Goal: Transaction & Acquisition: Book appointment/travel/reservation

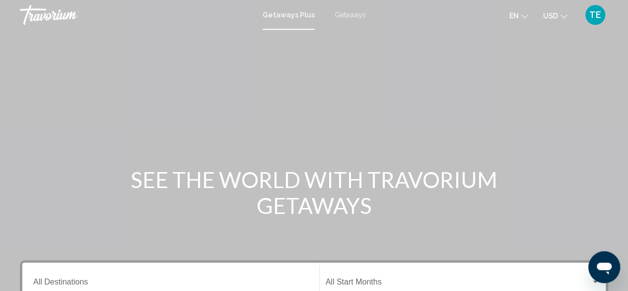
click at [352, 12] on span "Getaways" at bounding box center [350, 15] width 31 height 8
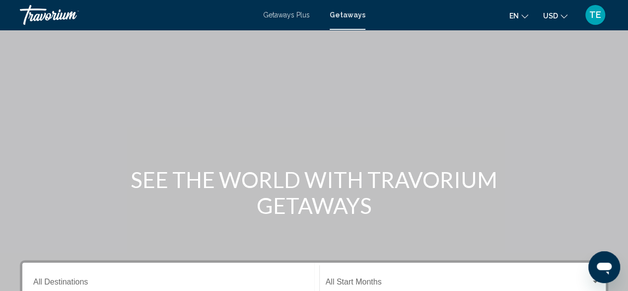
scroll to position [170, 0]
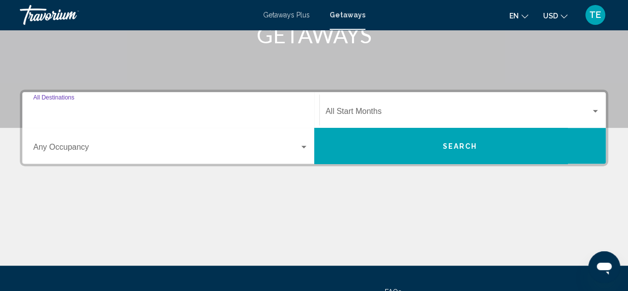
click at [69, 109] on input "Destination All Destinations" at bounding box center [170, 113] width 275 height 9
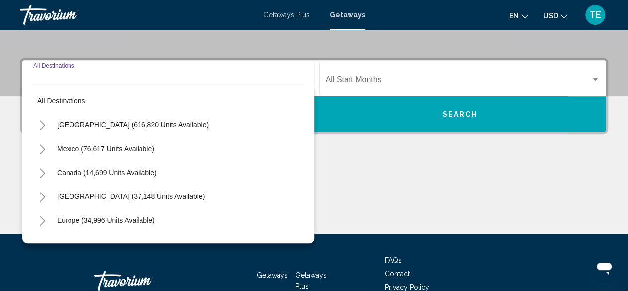
scroll to position [227, 0]
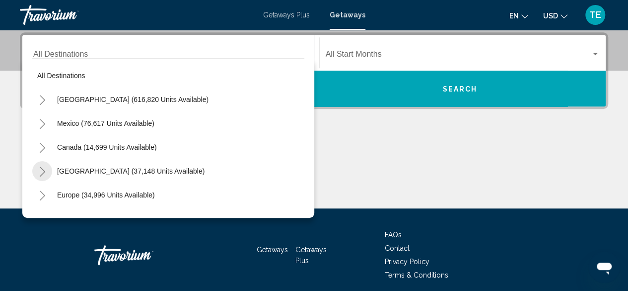
click at [46, 170] on button "Toggle Caribbean & Atlantic Islands (37,148 units available)" at bounding box center [42, 171] width 20 height 20
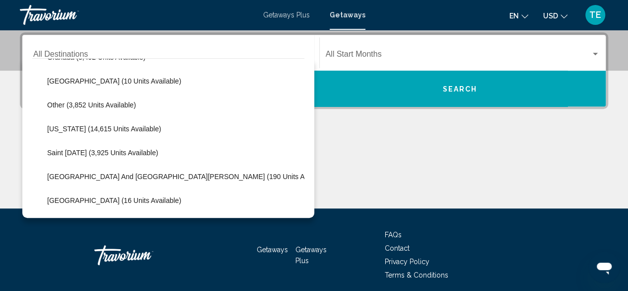
scroll to position [243, 0]
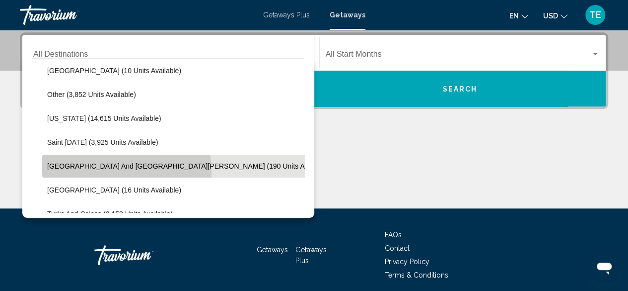
click at [105, 171] on button "[GEOGRAPHIC_DATA] and [GEOGRAPHIC_DATA][PERSON_NAME] (190 units available)" at bounding box center [189, 165] width 294 height 23
type input "**********"
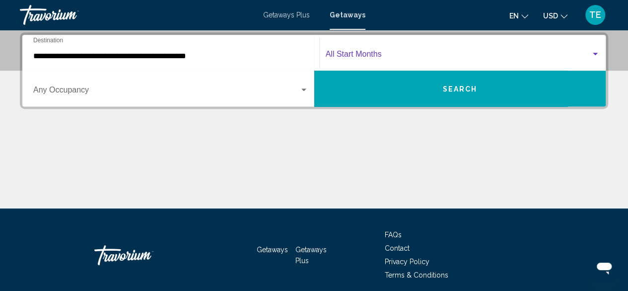
click at [365, 58] on span "Search widget" at bounding box center [459, 56] width 266 height 9
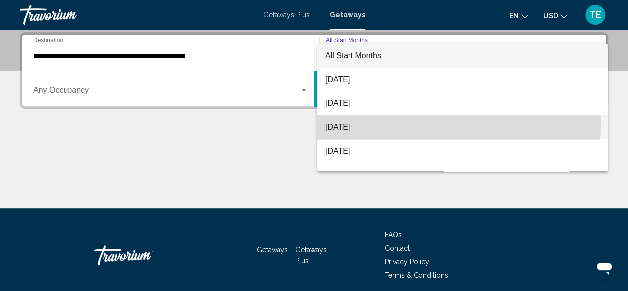
click at [371, 124] on span "[DATE]" at bounding box center [462, 127] width 275 height 24
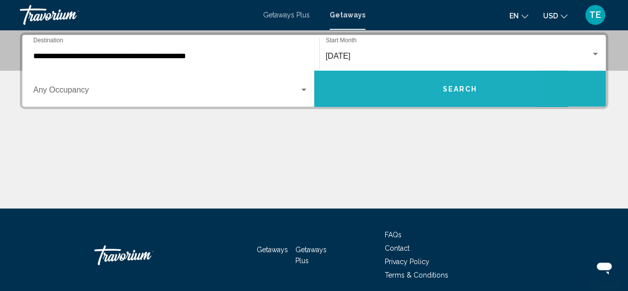
click at [382, 86] on button "Search" at bounding box center [460, 89] width 292 height 36
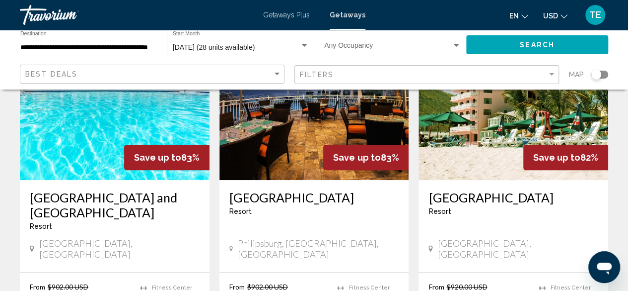
scroll to position [115, 0]
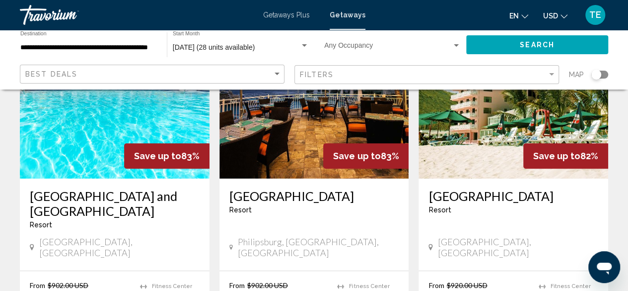
click at [302, 197] on h3 "[GEOGRAPHIC_DATA]" at bounding box center [314, 195] width 170 height 15
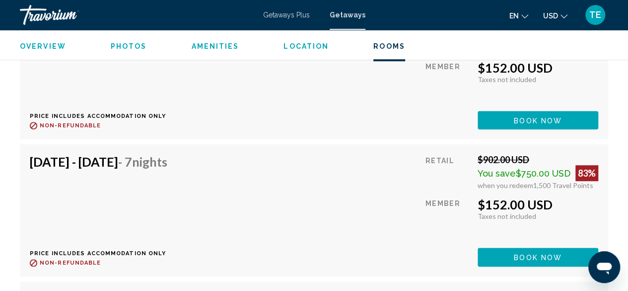
scroll to position [2209, 0]
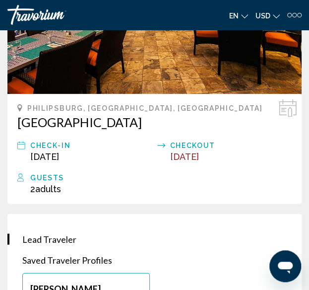
scroll to position [384, 0]
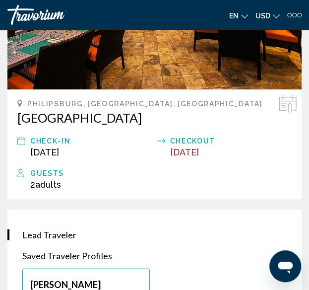
drag, startPoint x: 11, startPoint y: 115, endPoint x: 170, endPoint y: 122, distance: 159.1
click at [170, 122] on div "[GEOGRAPHIC_DATA], [GEOGRAPHIC_DATA], [GEOGRAPHIC_DATA] Check-In [DATE] Checkou…" at bounding box center [154, 144] width 295 height 110
copy h2 "[GEOGRAPHIC_DATA]"
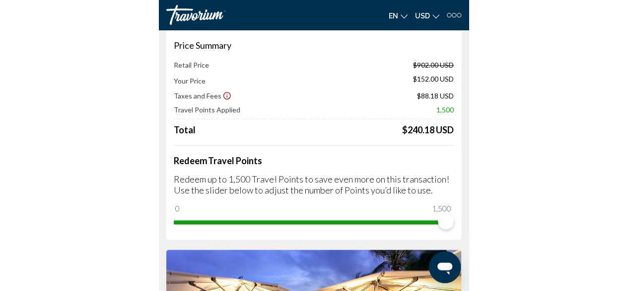
scroll to position [0, 0]
